Goal: Book appointment/travel/reservation

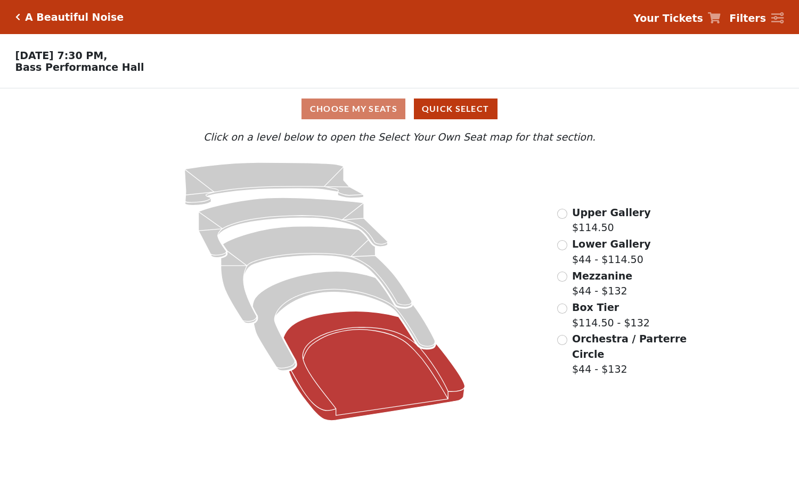
click at [359, 405] on icon at bounding box center [374, 366] width 182 height 109
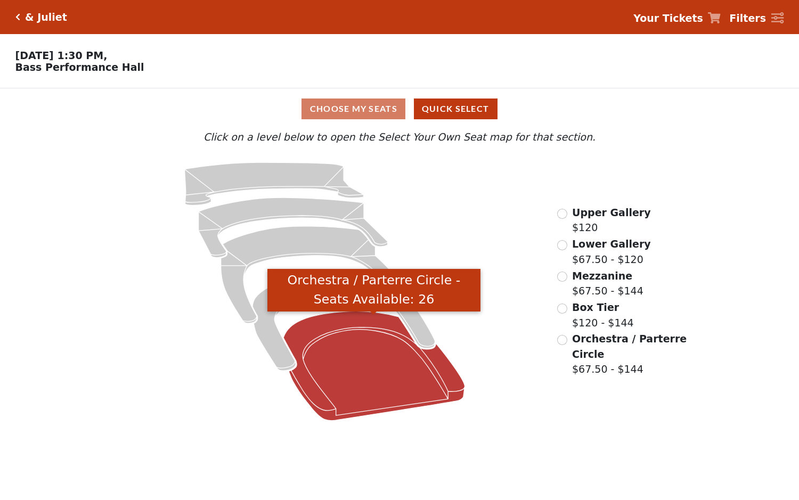
click at [366, 370] on icon "Orchestra / Parterre Circle - Seats Available: 26" at bounding box center [374, 366] width 182 height 109
